Goal: Information Seeking & Learning: Learn about a topic

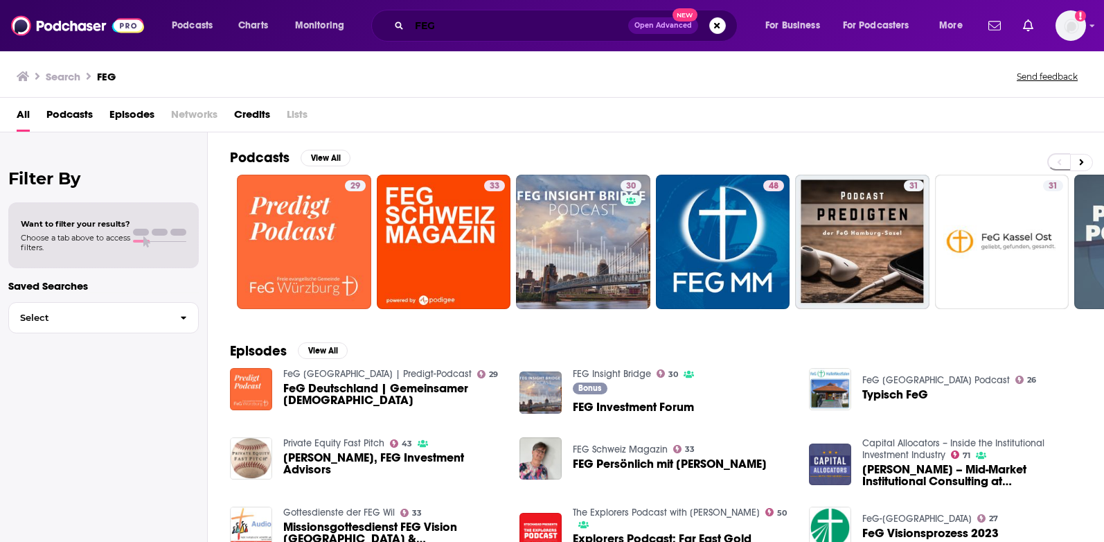
click at [459, 21] on input "FEG" at bounding box center [518, 26] width 219 height 22
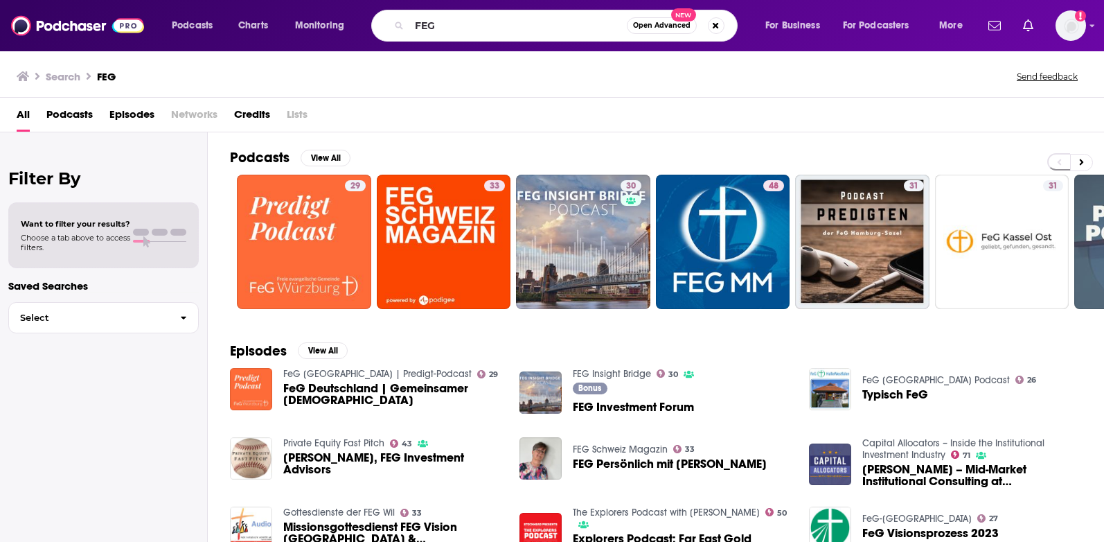
drag, startPoint x: 218, startPoint y: 8, endPoint x: 214, endPoint y: 18, distance: 10.5
click at [215, 15] on div "Podcasts Charts Monitoring FEG Open Advanced New For Business For Podcasters Mo…" at bounding box center [552, 25] width 1104 height 51
click at [204, 28] on span "Podcasts" at bounding box center [192, 25] width 41 height 19
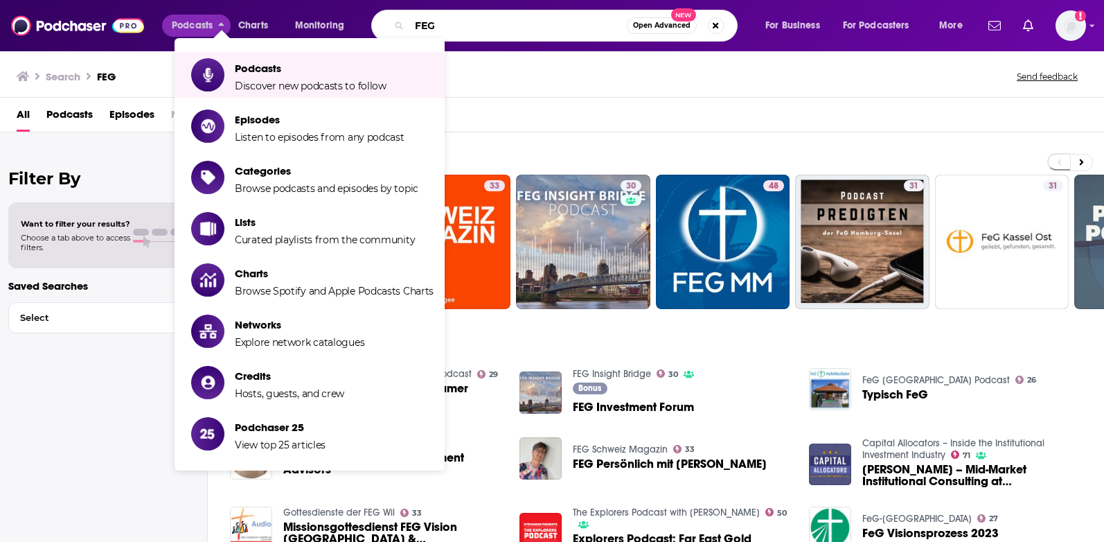
click at [470, 27] on input "FEG" at bounding box center [517, 26] width 217 height 22
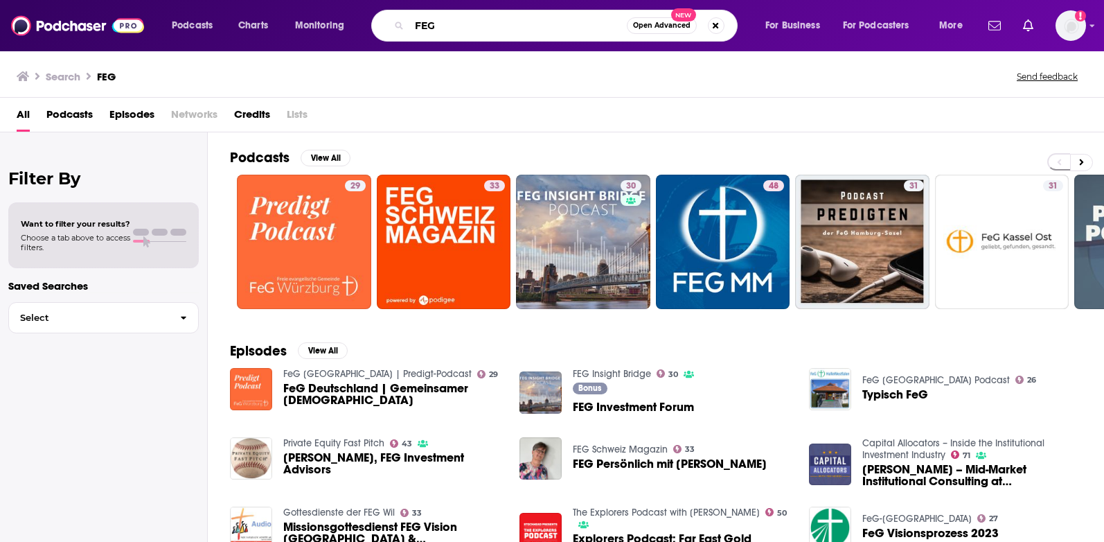
drag, startPoint x: 470, startPoint y: 27, endPoint x: 391, endPoint y: 19, distance: 79.4
click at [391, 19] on div "FEG Open Advanced New" at bounding box center [554, 26] width 366 height 32
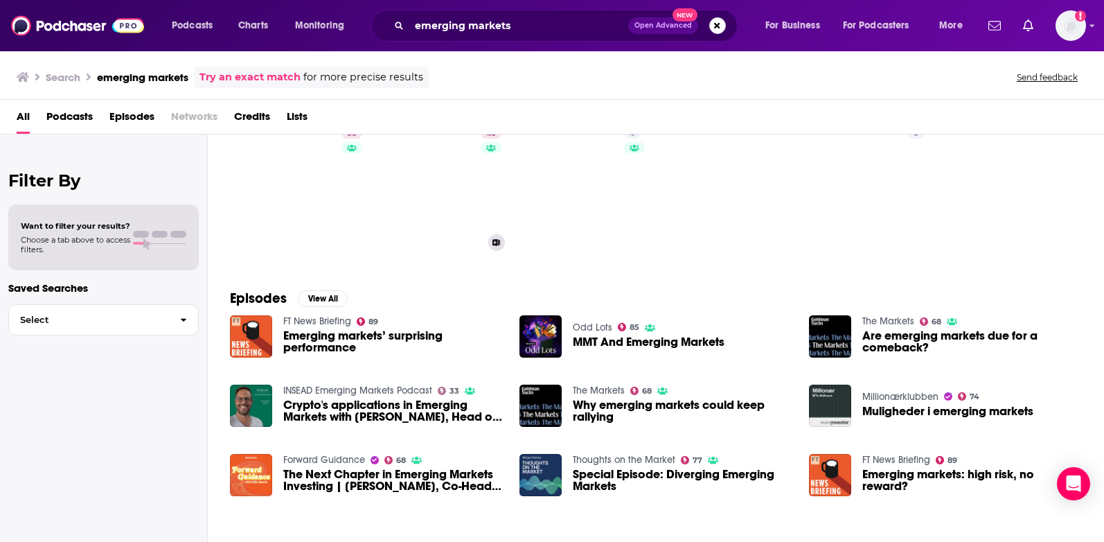
scroll to position [208, 0]
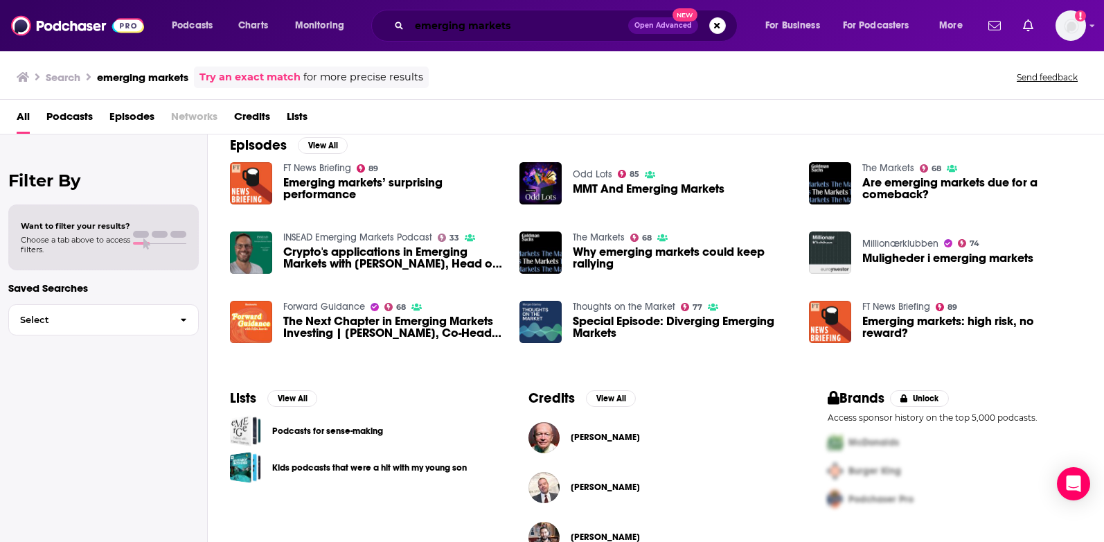
click at [526, 30] on input "emerging markets" at bounding box center [518, 26] width 219 height 22
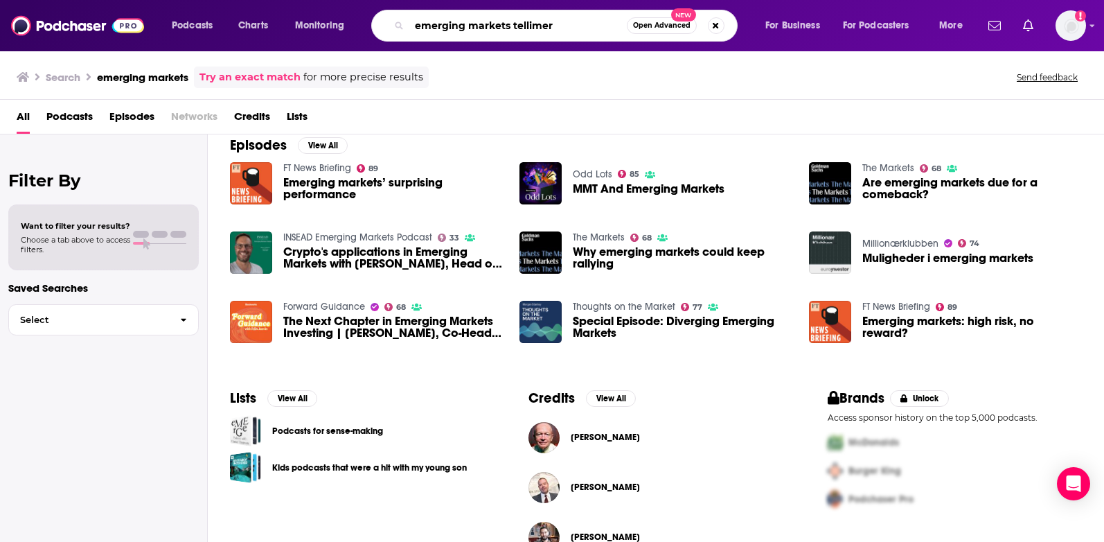
type input "emerging markets tellimer"
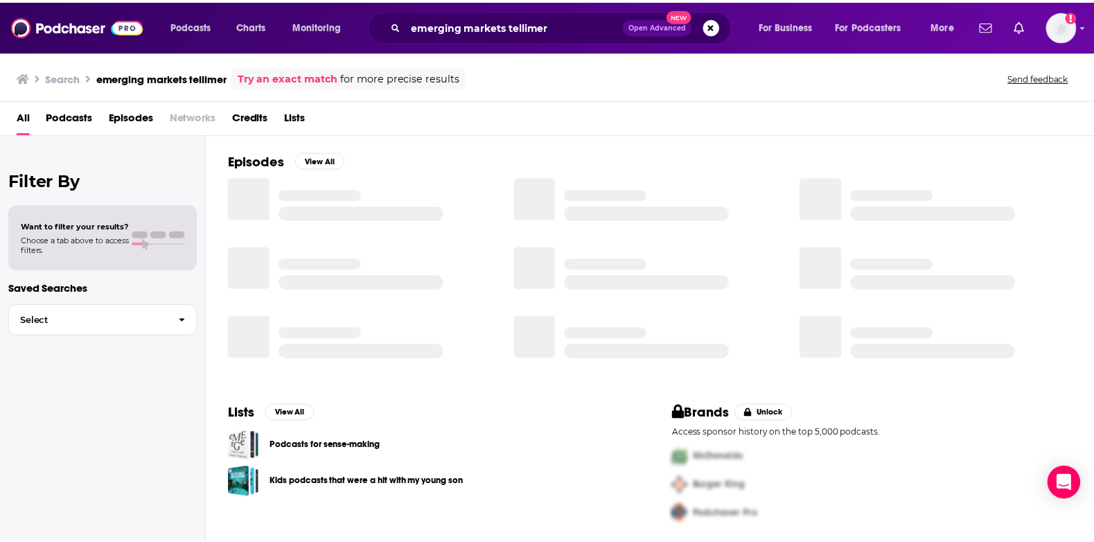
scroll to position [195, 0]
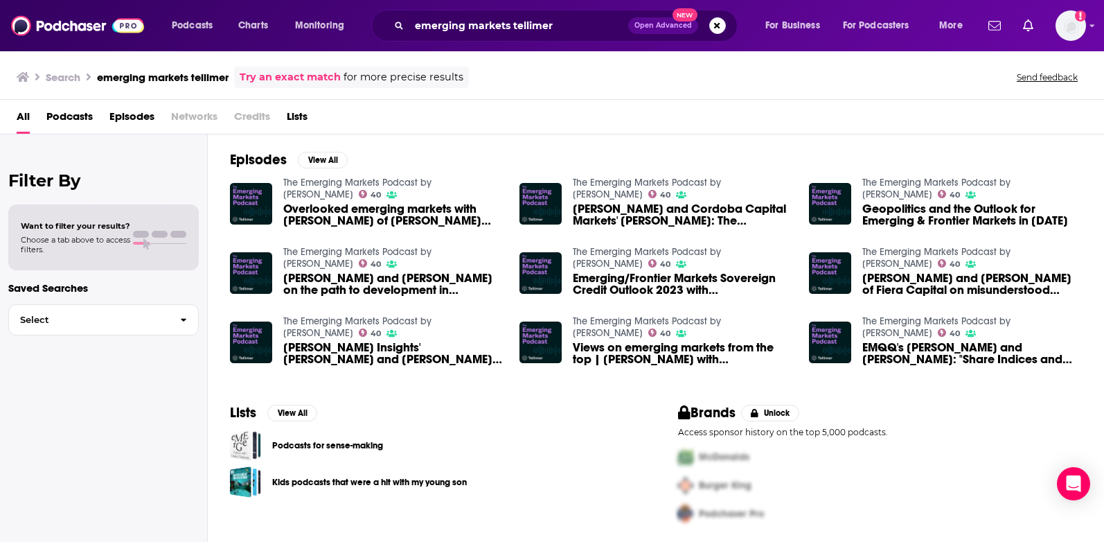
click at [82, 120] on span "Podcasts" at bounding box center [69, 119] width 46 height 28
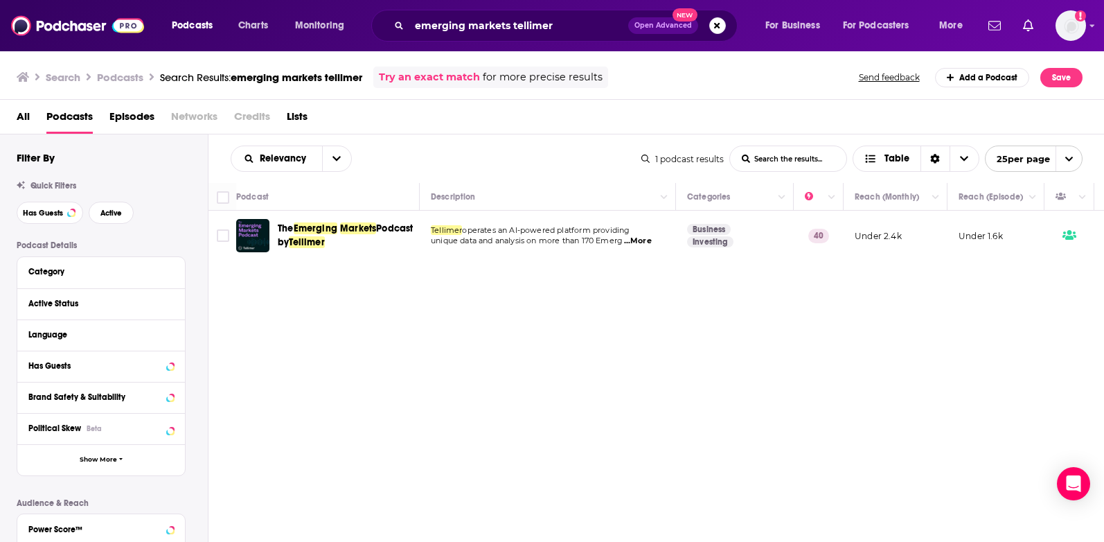
click at [306, 247] on div "Podcasts Charts Monitoring emerging markets tellimer Open Advanced New For Busi…" at bounding box center [552, 271] width 1104 height 542
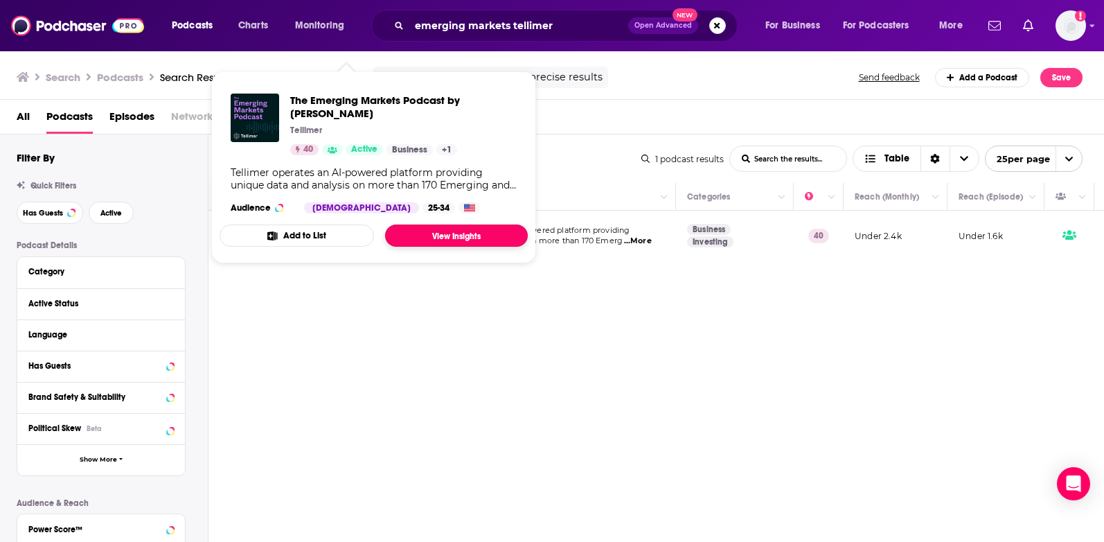
click at [451, 229] on link "View Insights" at bounding box center [456, 235] width 143 height 22
